Goal: Navigation & Orientation: Go to known website

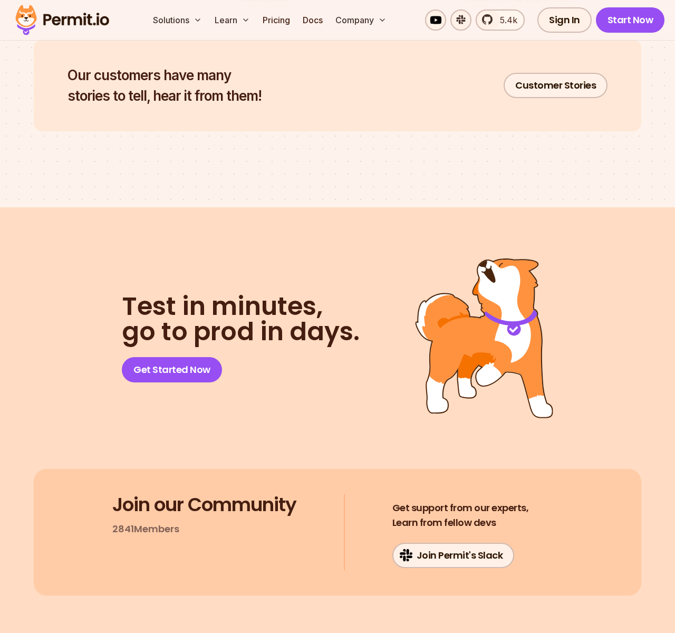
scroll to position [5215, 0]
